Goal: Use online tool/utility

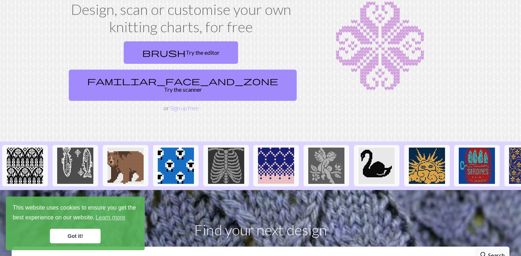
scroll to position [48, 0]
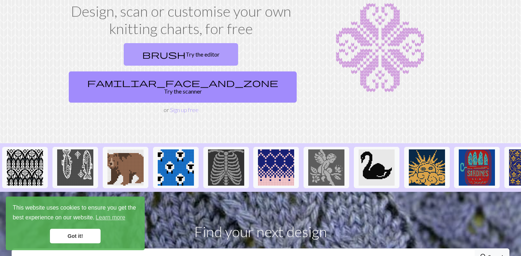
click at [124, 54] on link "brush Try the editor" at bounding box center [181, 54] width 114 height 22
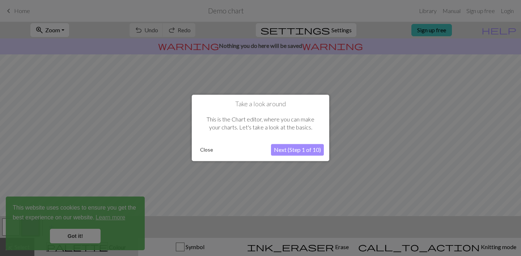
click at [205, 150] on button "Close" at bounding box center [206, 149] width 19 height 11
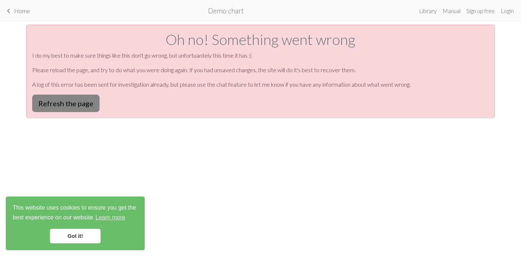
click at [79, 103] on button "Refresh the page" at bounding box center [65, 102] width 67 height 17
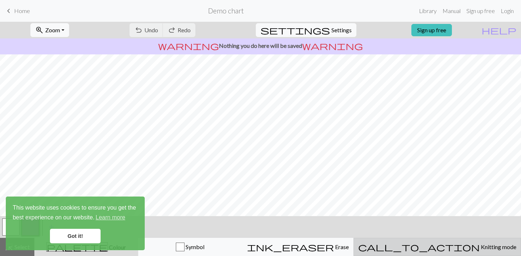
click at [480, 245] on span "Knitting mode" at bounding box center [498, 246] width 37 height 7
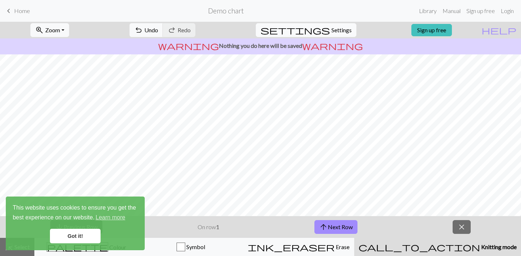
click at [332, 29] on span "Settings" at bounding box center [342, 30] width 20 height 9
select select "aran"
